Goal: Task Accomplishment & Management: Use online tool/utility

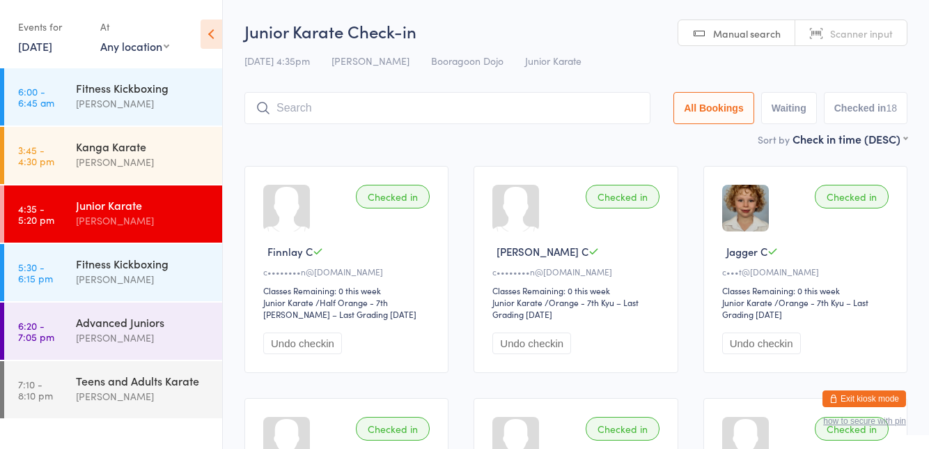
click at [93, 256] on div "Fitness Kickboxing" at bounding box center [143, 263] width 134 height 15
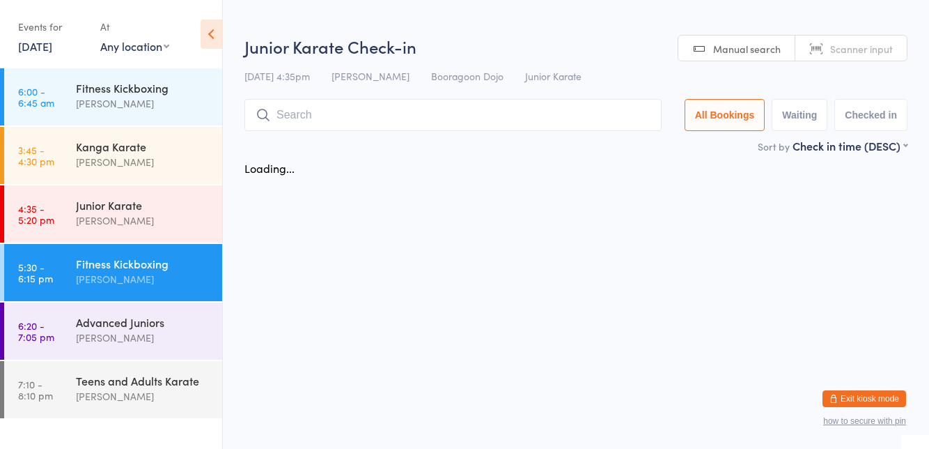
click at [105, 265] on div "Fitness Kickboxing" at bounding box center [143, 263] width 134 height 15
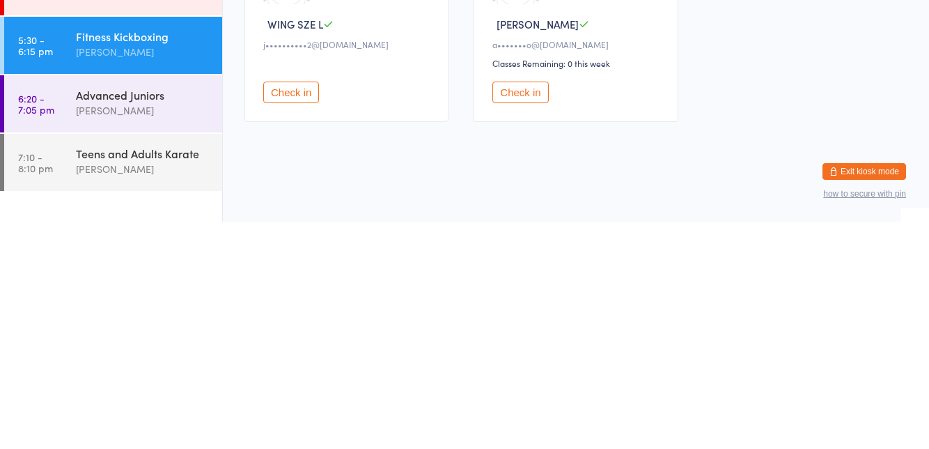
click at [289, 324] on button "Check in" at bounding box center [291, 320] width 56 height 22
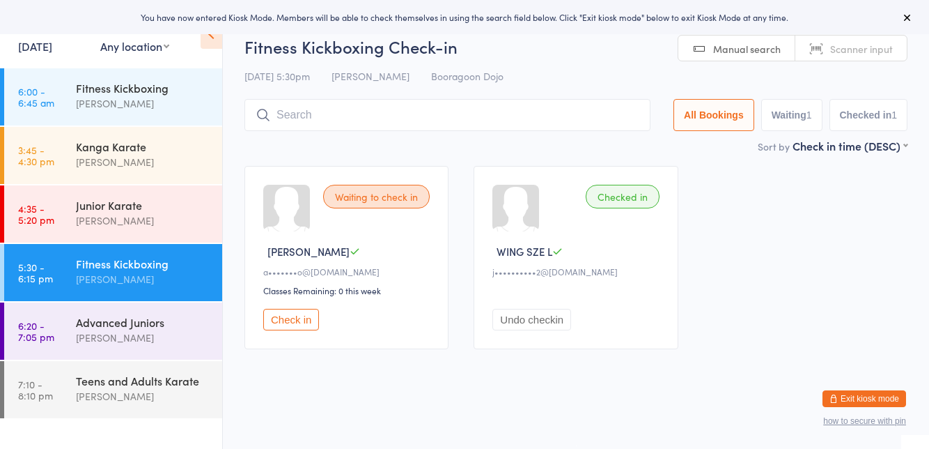
click at [832, 248] on div "Waiting to check in [PERSON_NAME] N a•••••••o@[DOMAIN_NAME] Classes Remaining: …" at bounding box center [576, 257] width 688 height 208
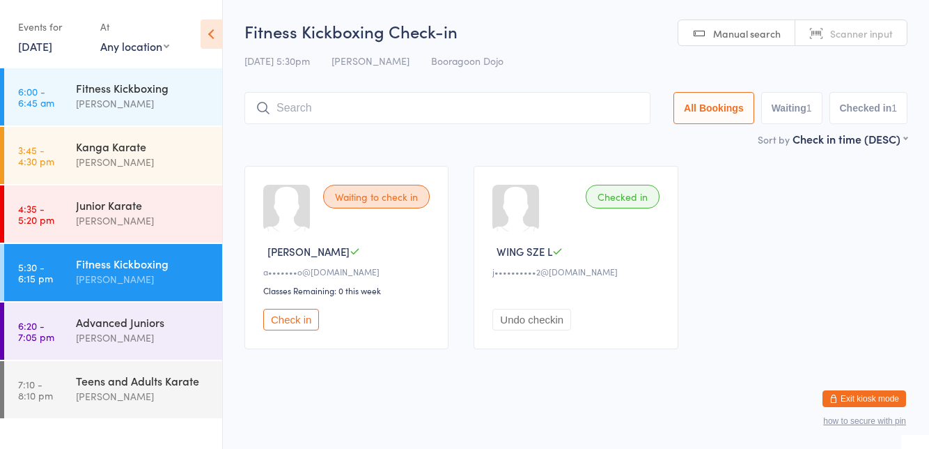
click at [313, 311] on button "Check in" at bounding box center [291, 320] width 56 height 22
